Goal: Transaction & Acquisition: Purchase product/service

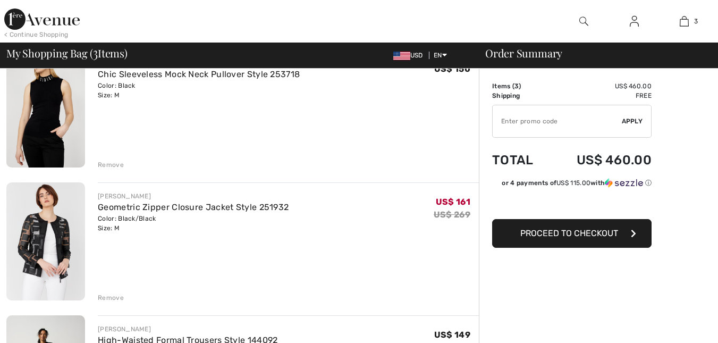
checkbox input "true"
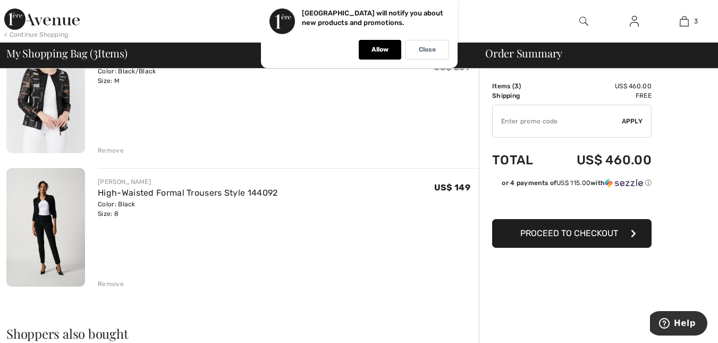
scroll to position [266, 0]
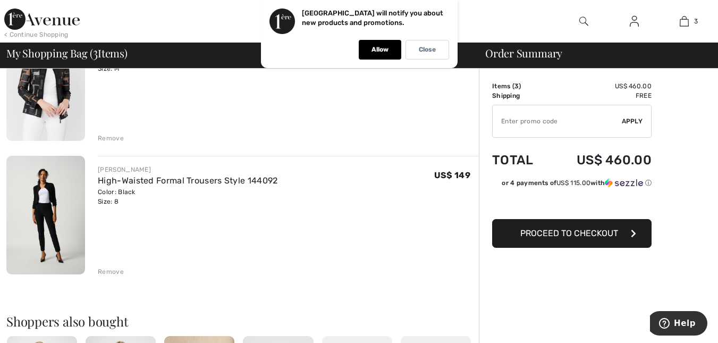
click at [592, 232] on span "Proceed to Checkout" at bounding box center [569, 233] width 98 height 10
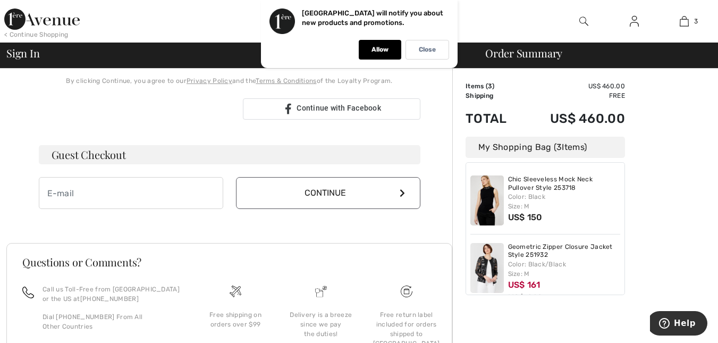
scroll to position [266, 0]
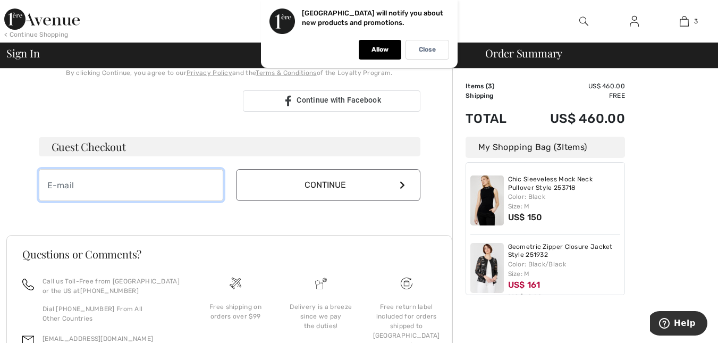
click at [162, 180] on input "email" at bounding box center [131, 185] width 184 height 32
type input "gizmoandstripe@yahoo.com"
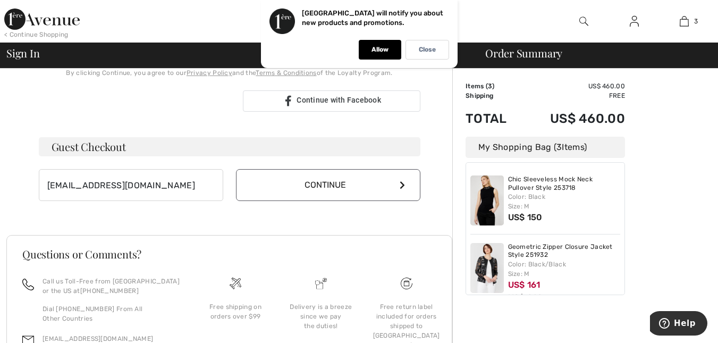
click at [392, 181] on button "Continue" at bounding box center [328, 185] width 184 height 32
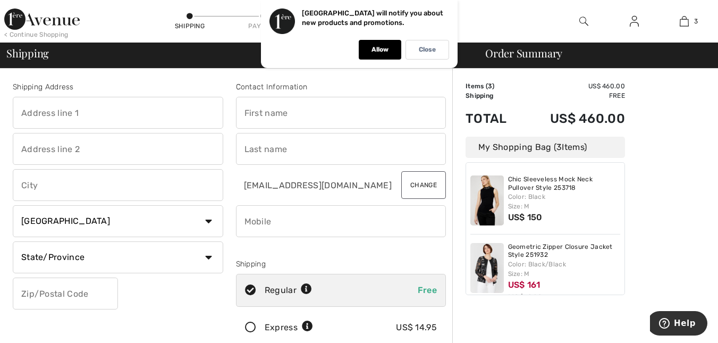
click at [132, 112] on input "text" at bounding box center [118, 113] width 210 height 32
type input "1609 5th Street"
type input "White Bear Lake"
select select "US"
select select "MN"
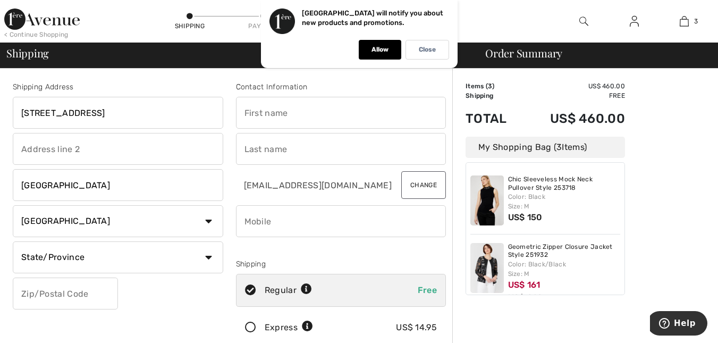
type input "55110"
type input "Tammie"
type input "Vassallo"
type input "6304307093"
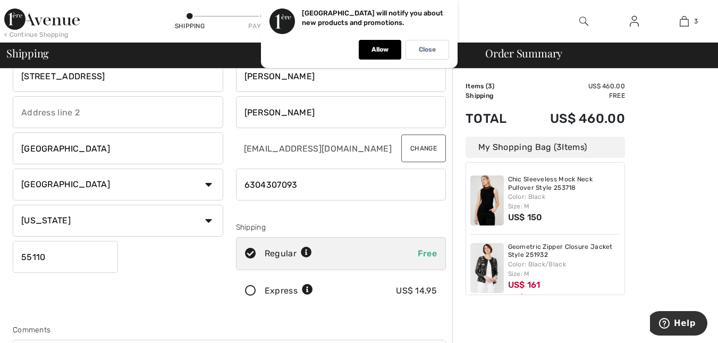
scroll to position [106, 0]
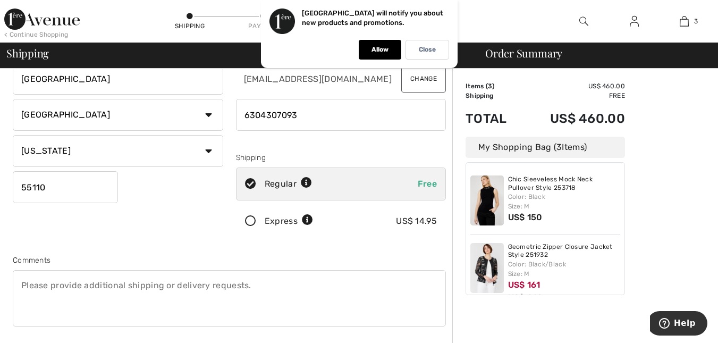
click at [249, 222] on icon at bounding box center [251, 221] width 28 height 11
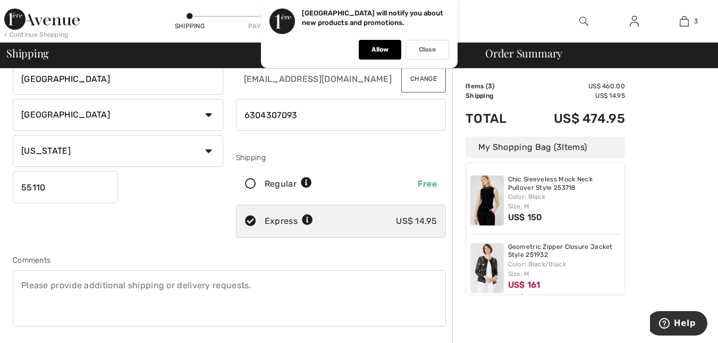
click at [305, 218] on icon at bounding box center [307, 220] width 11 height 11
click at [309, 220] on icon at bounding box center [307, 220] width 11 height 11
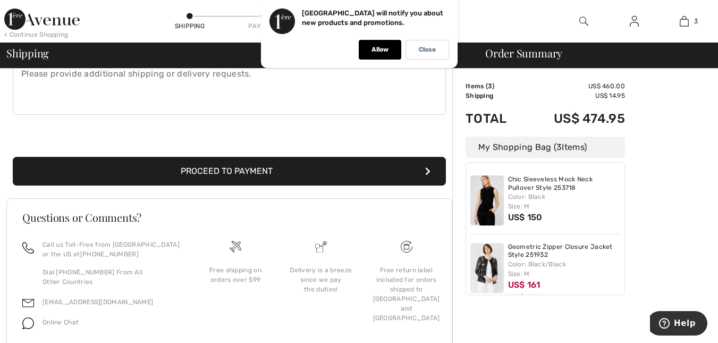
scroll to position [319, 0]
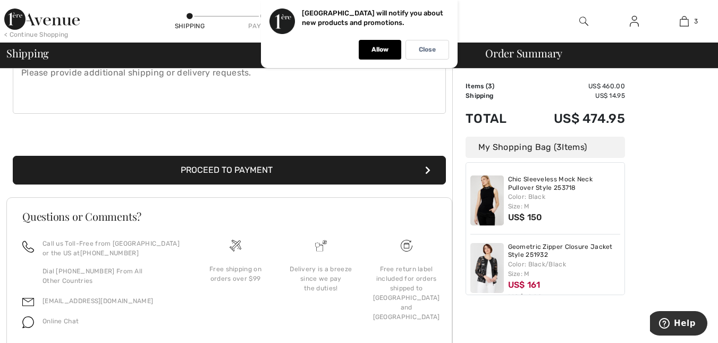
click at [248, 167] on button "Proceed to Payment" at bounding box center [229, 170] width 433 height 29
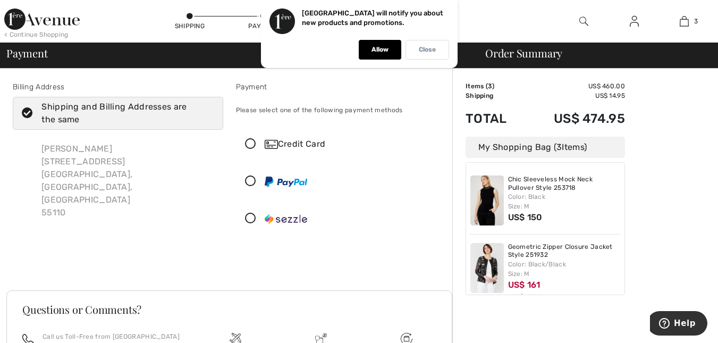
click at [433, 49] on p "Close" at bounding box center [427, 50] width 17 height 8
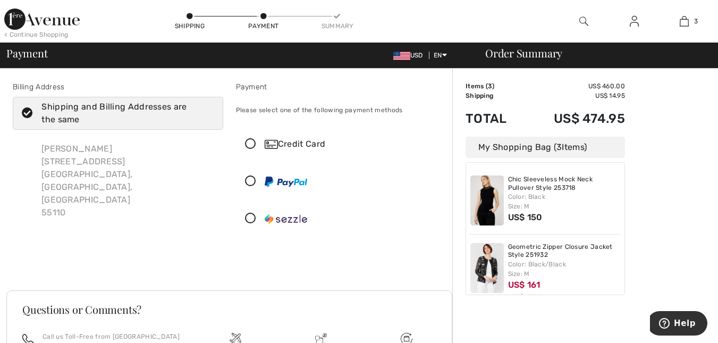
click at [250, 143] on icon at bounding box center [251, 144] width 28 height 11
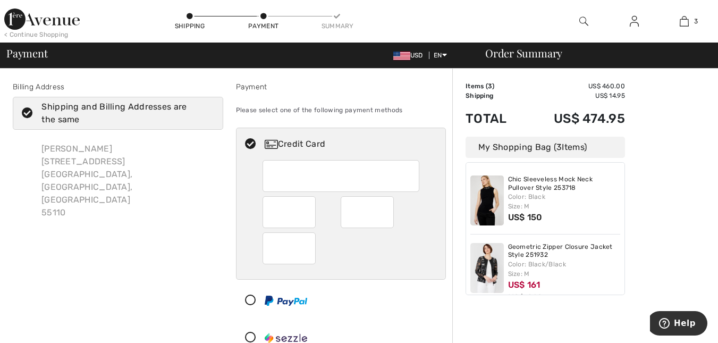
click at [349, 249] on div at bounding box center [341, 248] width 157 height 32
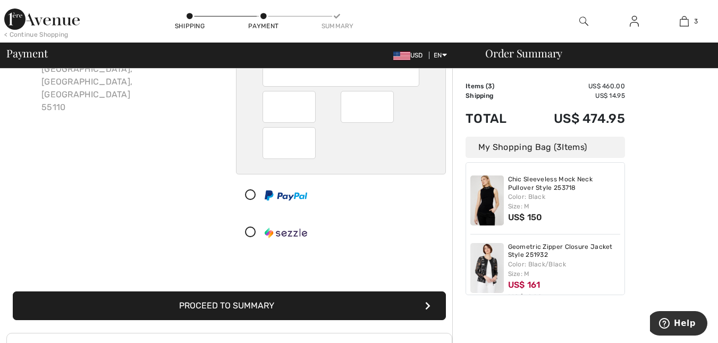
scroll to position [159, 0]
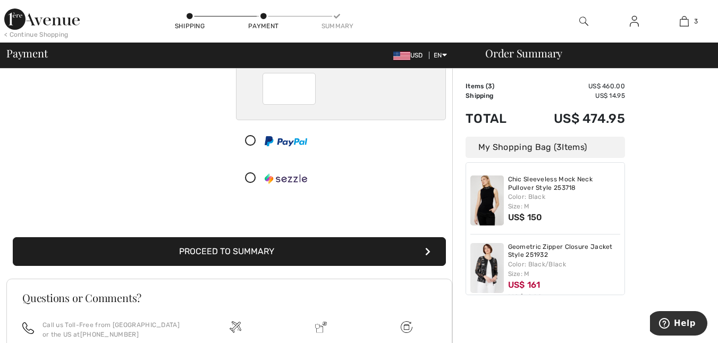
click at [249, 251] on button "Proceed to Summary" at bounding box center [229, 251] width 433 height 29
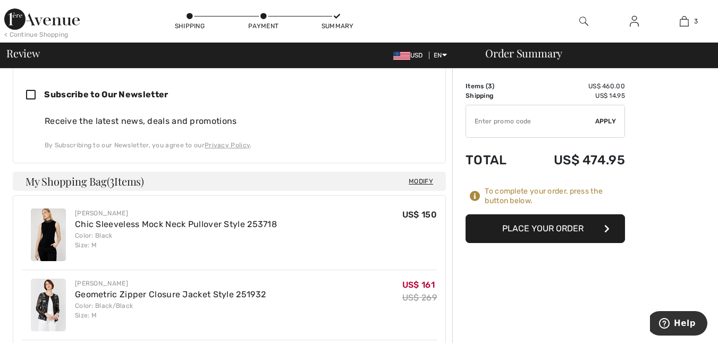
scroll to position [478, 0]
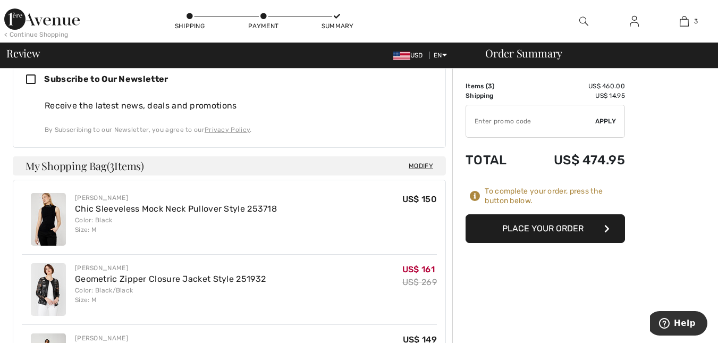
click at [542, 229] on button "Place Your Order" at bounding box center [545, 228] width 159 height 29
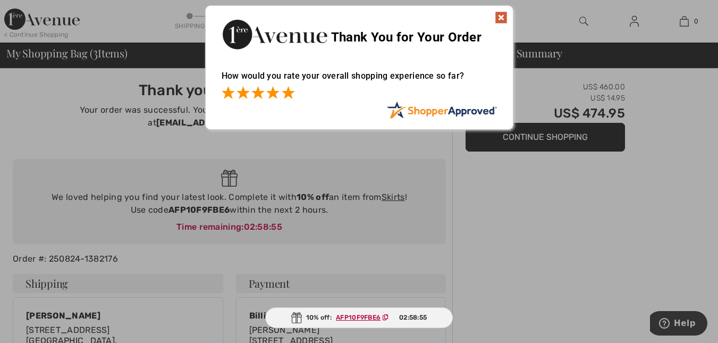
click at [288, 90] on span at bounding box center [288, 92] width 13 height 13
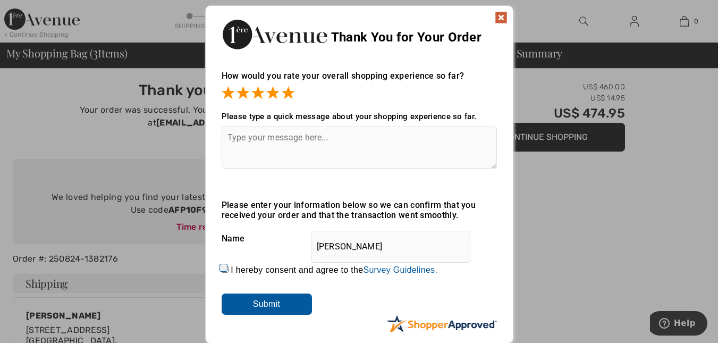
click at [499, 18] on img at bounding box center [501, 17] width 13 height 13
